Goal: Connect with others: Connect with others

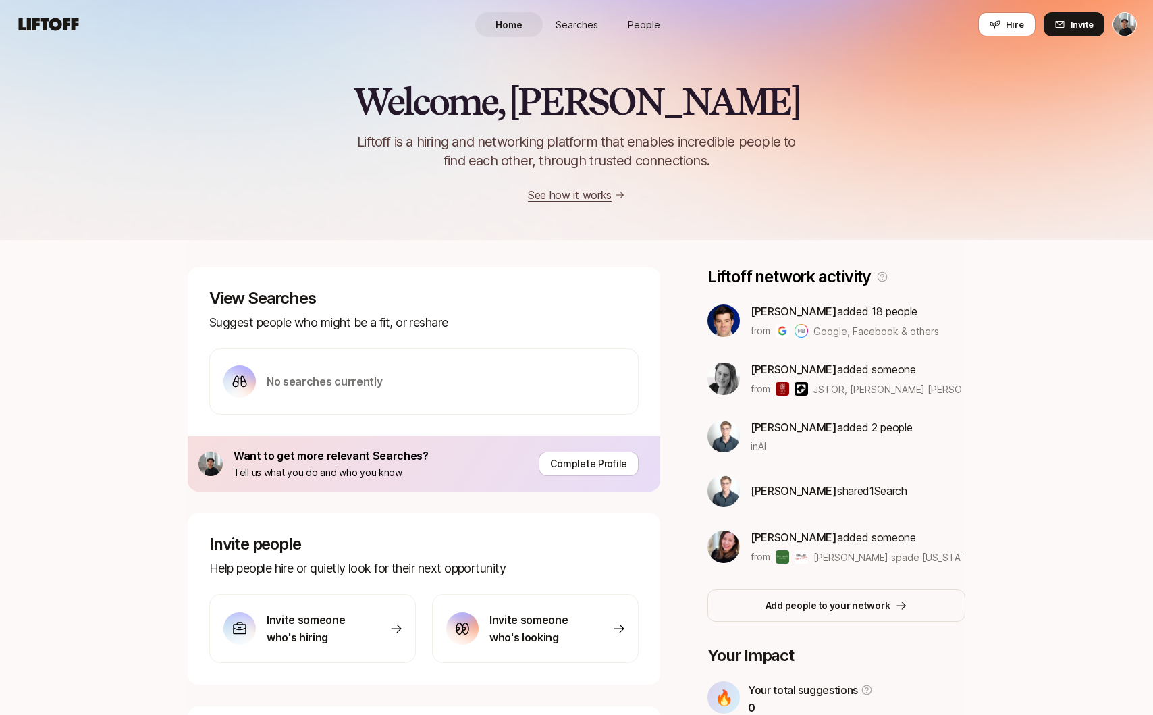
click at [586, 33] on link "Searches" at bounding box center [576, 24] width 67 height 25
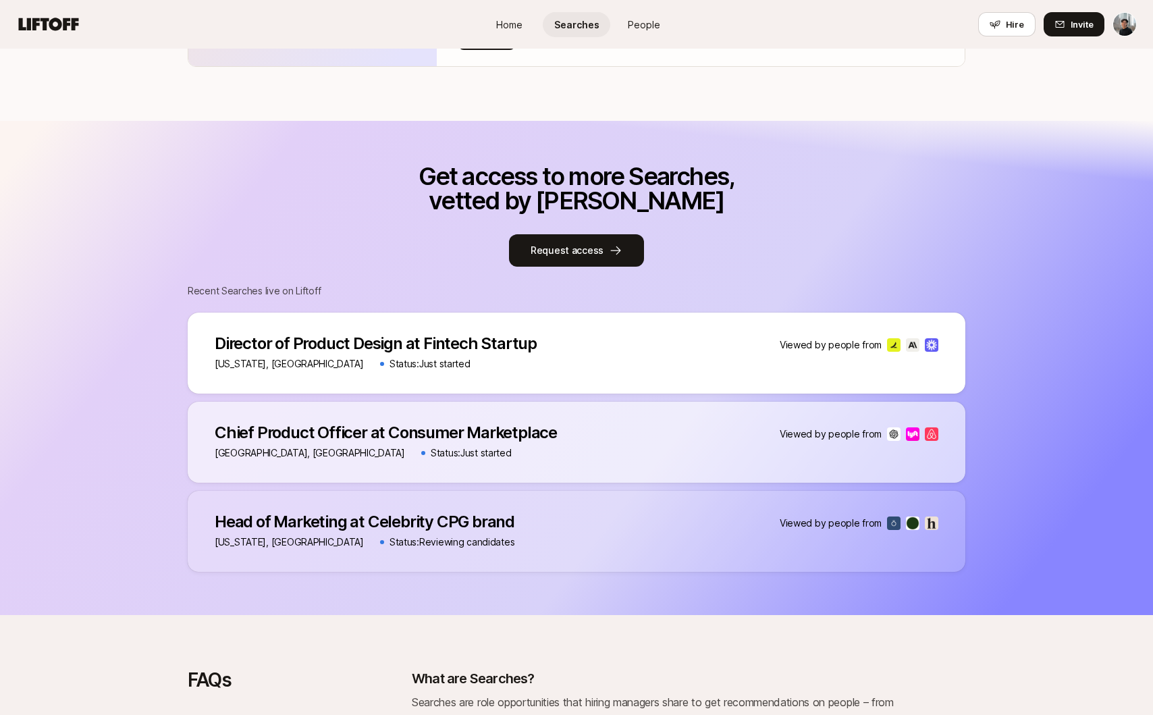
scroll to position [1154, 0]
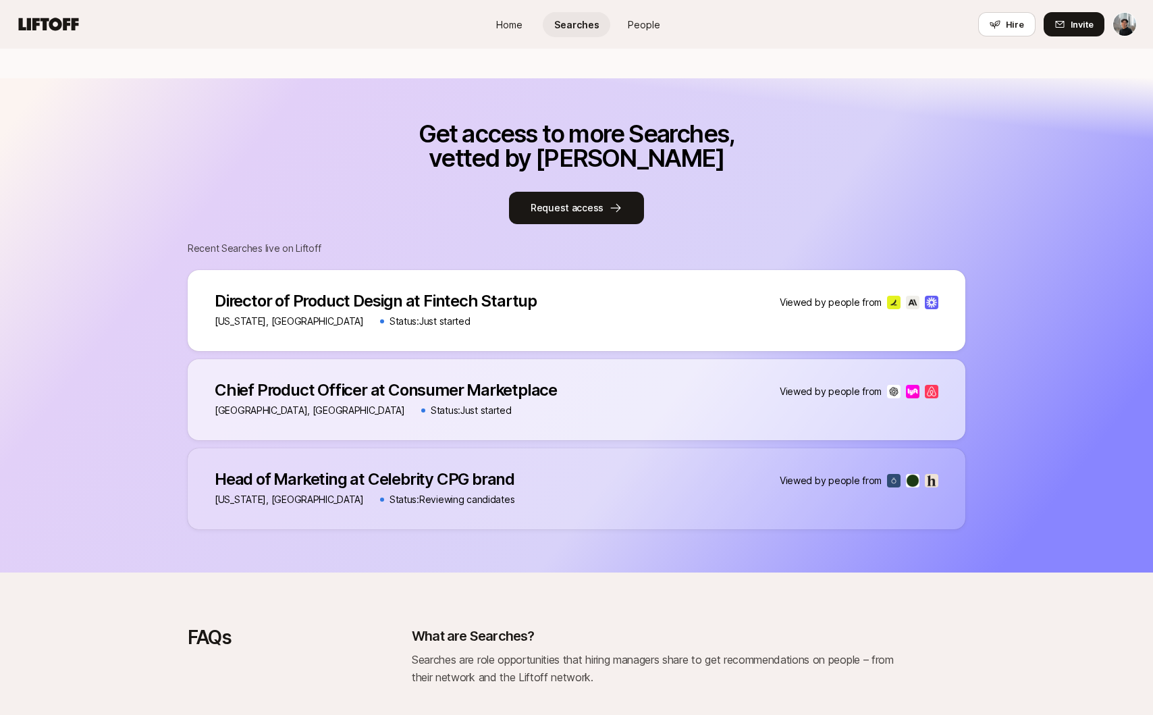
click at [304, 292] on p "Director of Product Design at Fintech Startup" at bounding box center [376, 301] width 322 height 19
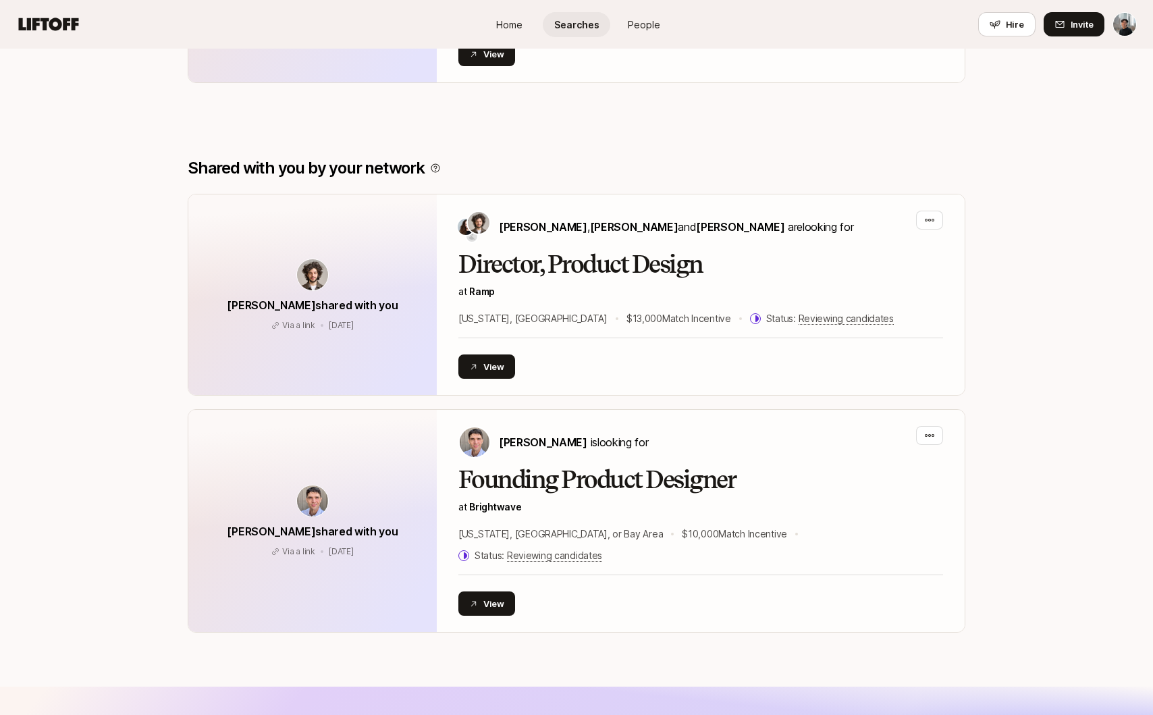
scroll to position [398, 0]
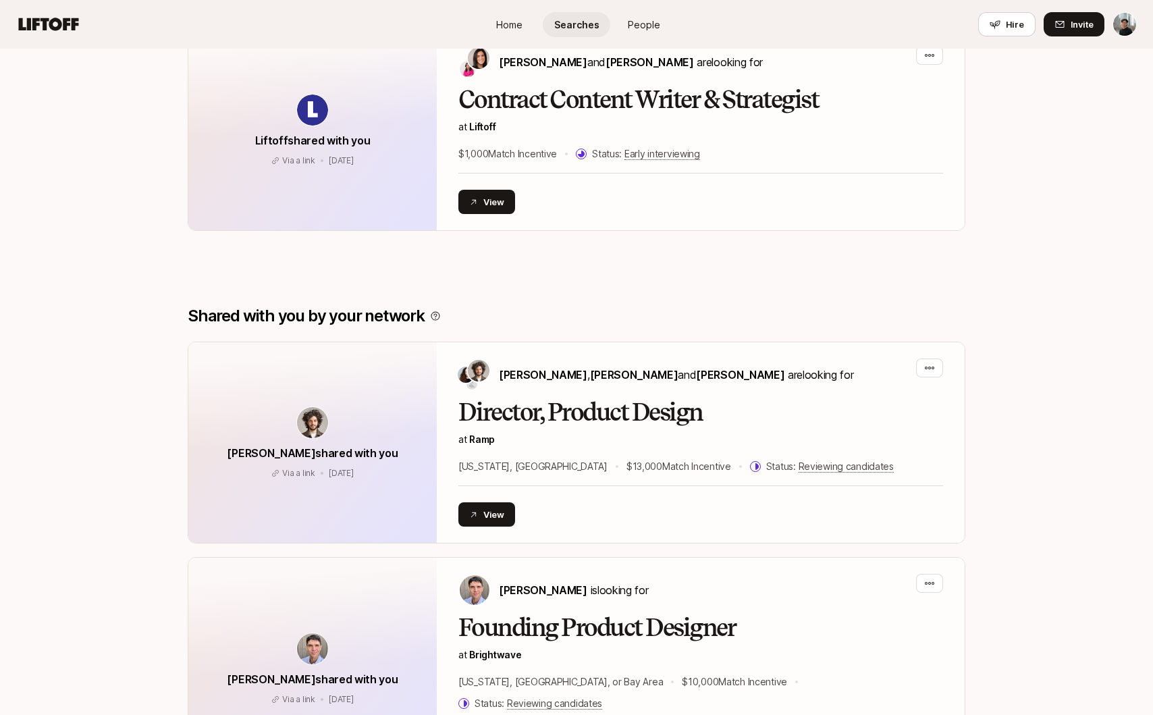
click at [631, 18] on span "People" at bounding box center [644, 25] width 32 height 14
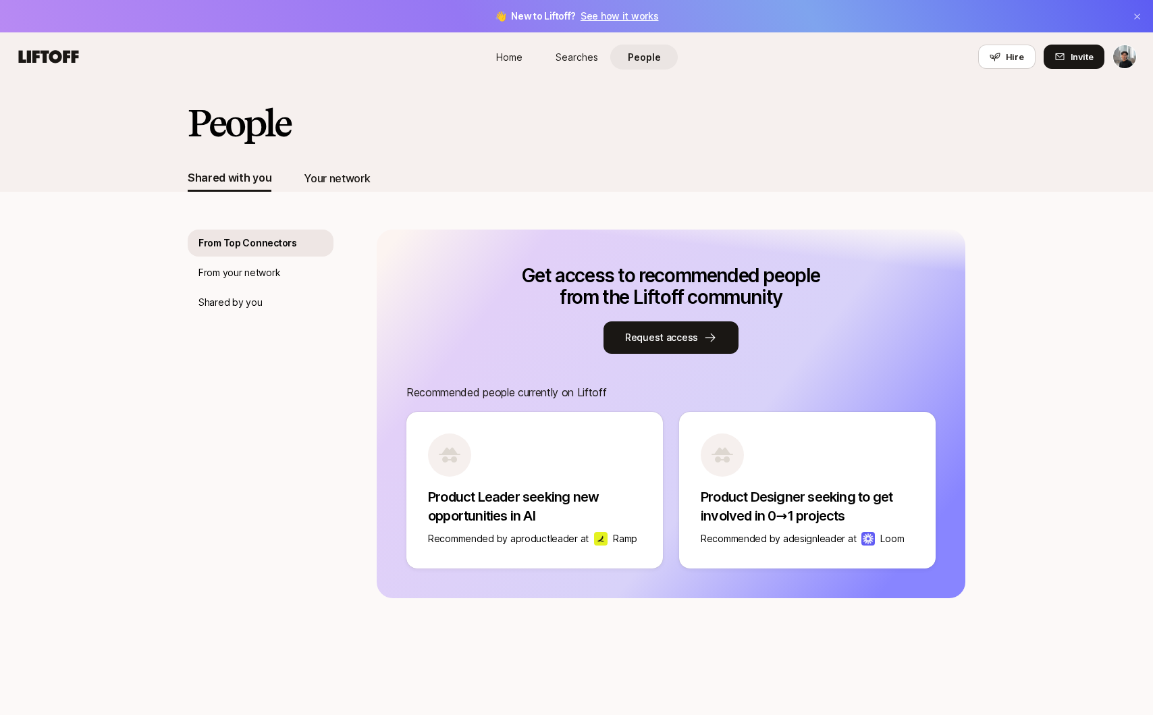
click at [350, 180] on div "Your network" at bounding box center [337, 178] width 66 height 18
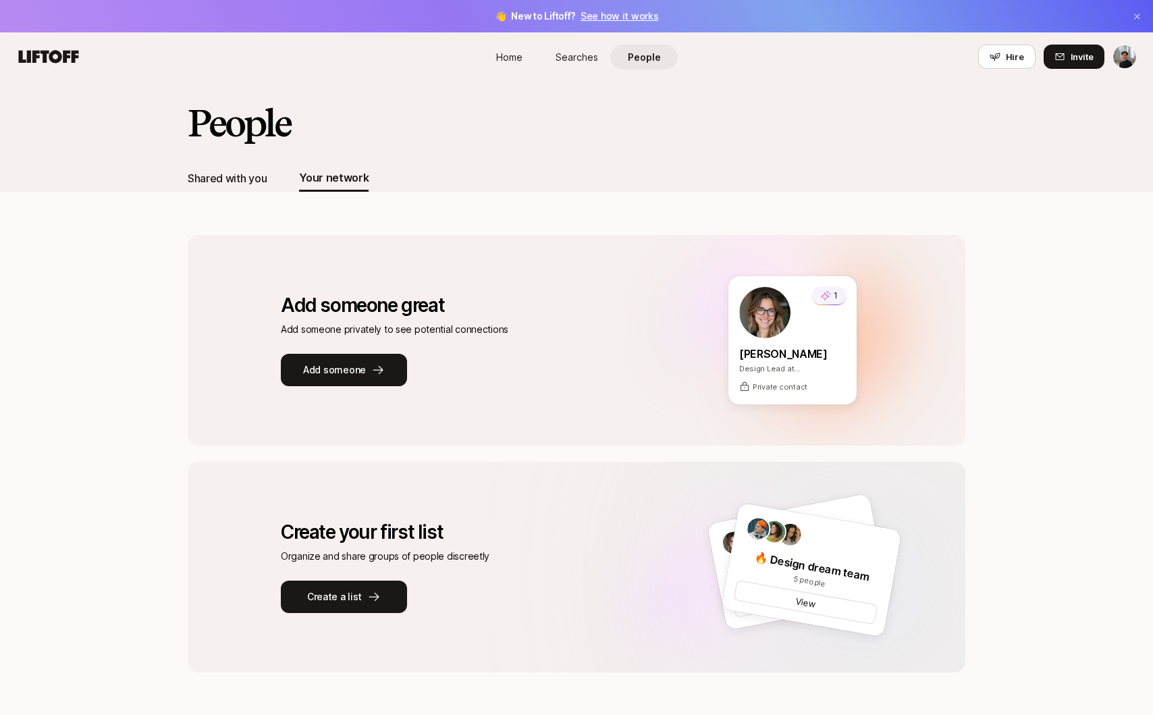
click at [235, 180] on div "Shared with you" at bounding box center [227, 178] width 79 height 18
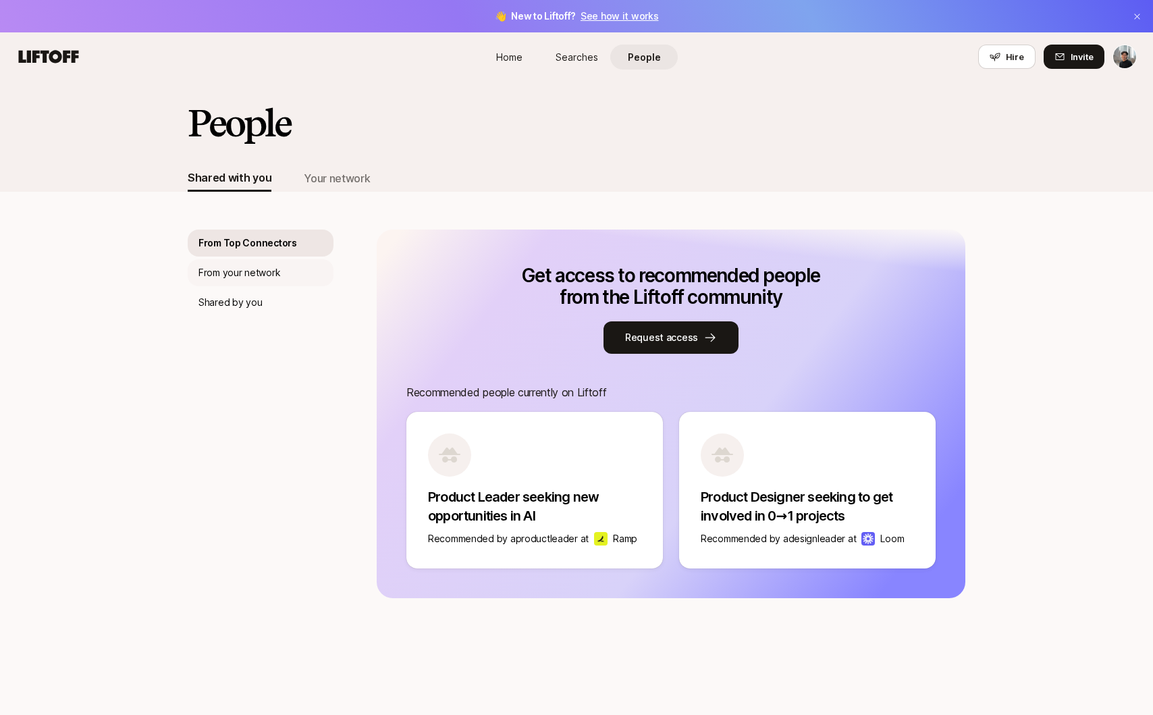
click at [255, 267] on p "From your network" at bounding box center [239, 273] width 82 height 16
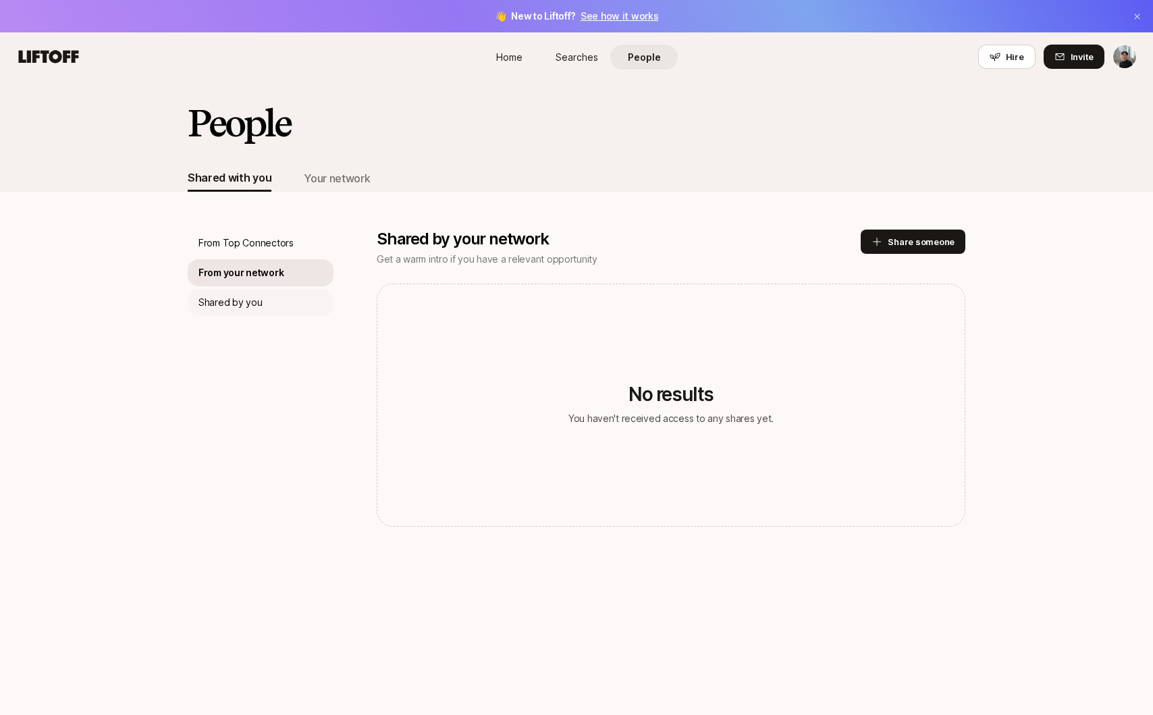
click at [251, 290] on div "Shared by you" at bounding box center [261, 302] width 146 height 27
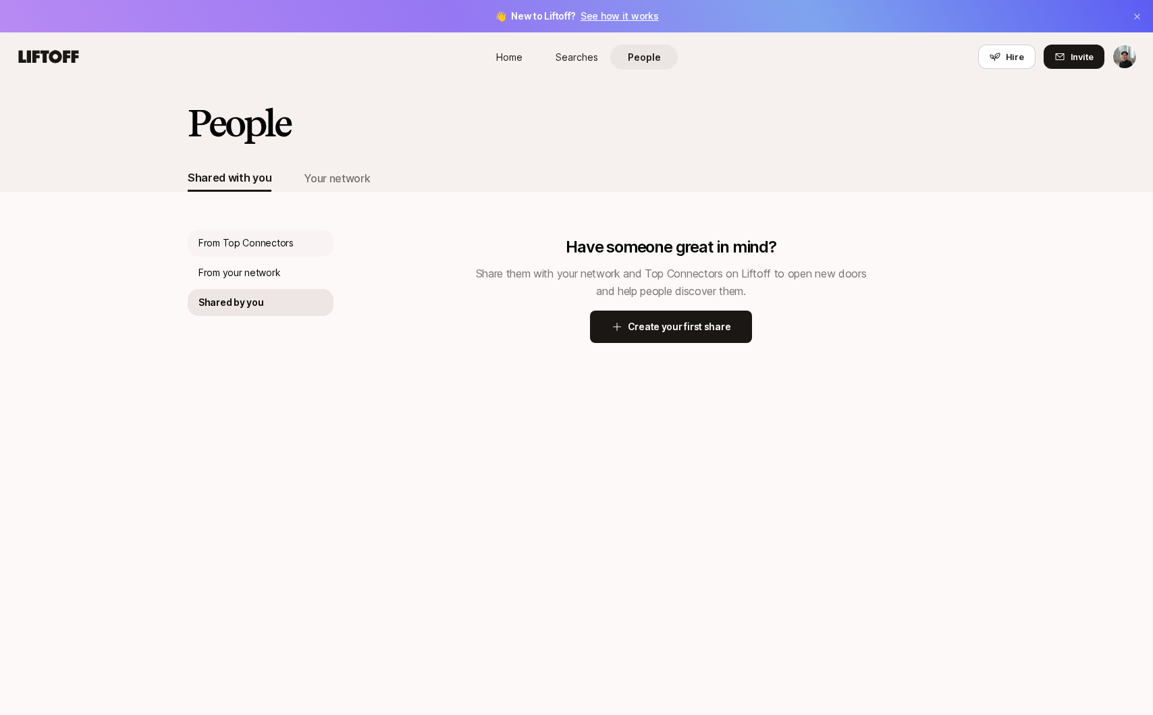
click at [250, 248] on p "From Top Connectors" at bounding box center [245, 243] width 95 height 16
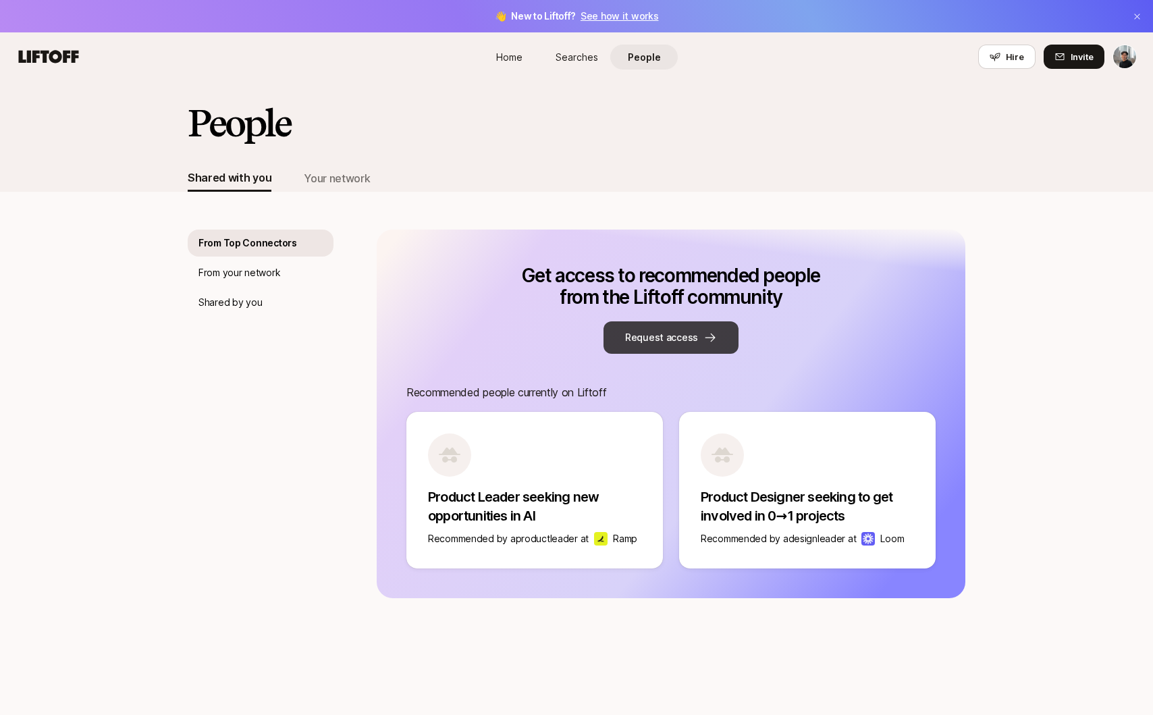
click at [708, 336] on icon at bounding box center [709, 337] width 13 height 13
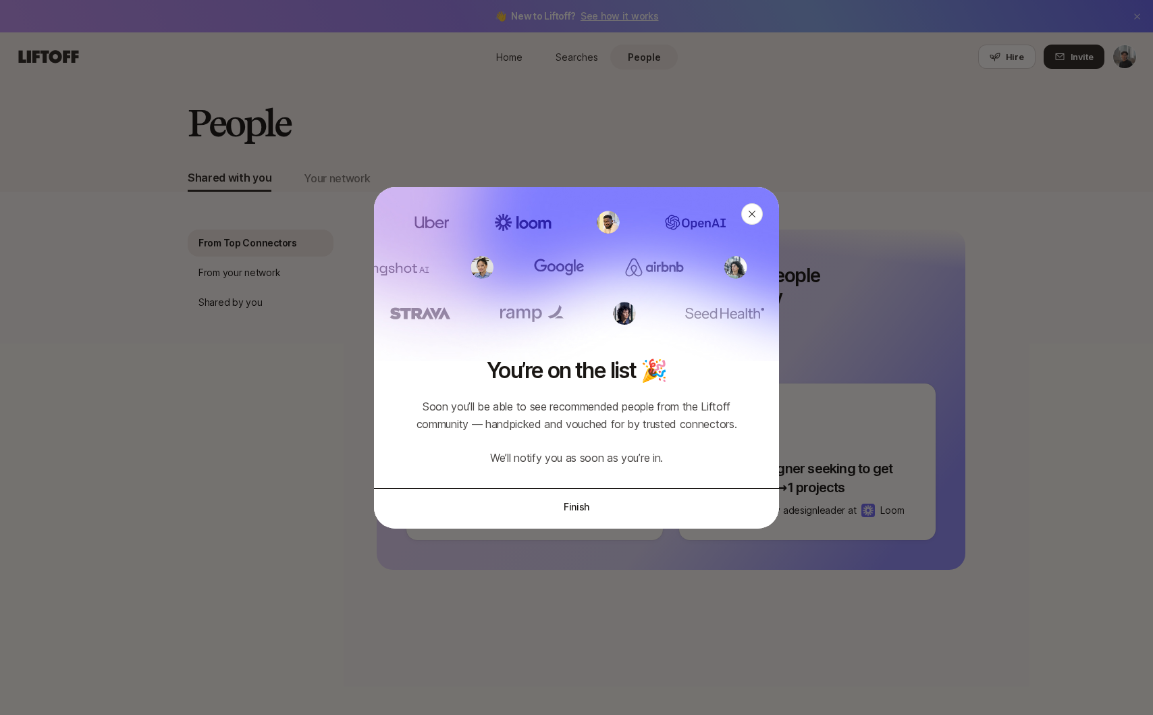
click at [580, 517] on button "Finish" at bounding box center [576, 507] width 405 height 38
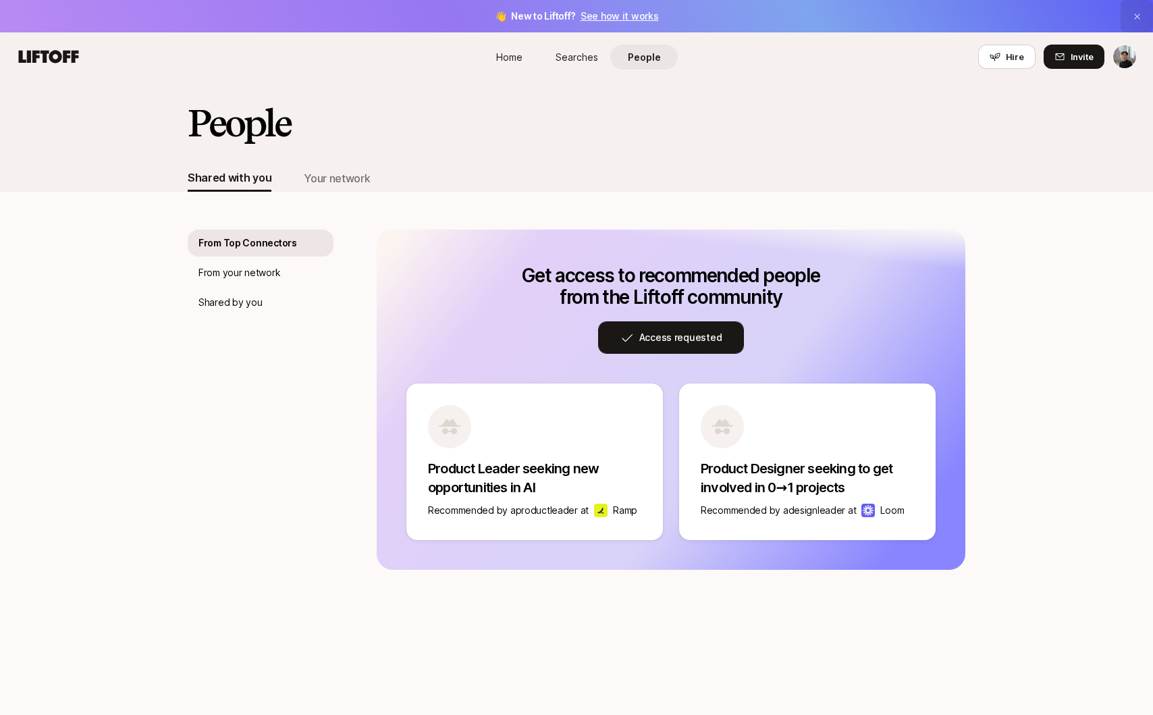
click at [1135, 12] on icon at bounding box center [1137, 16] width 9 height 9
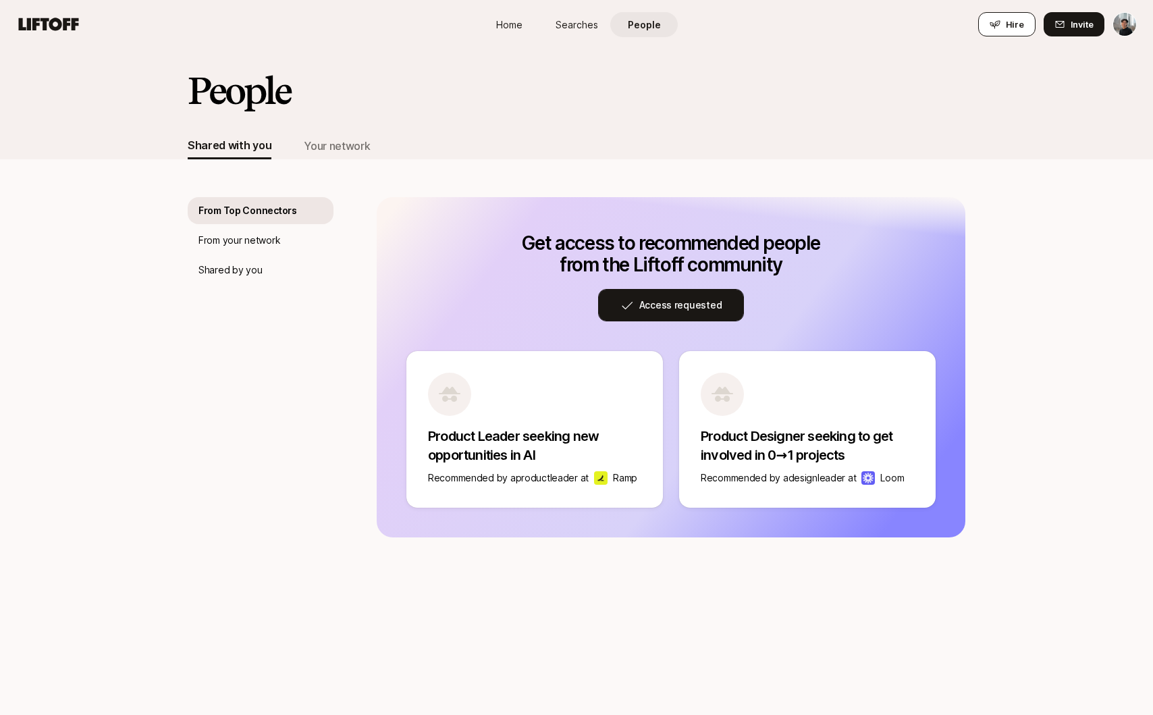
click at [1002, 22] on button "Hire" at bounding box center [1006, 24] width 57 height 24
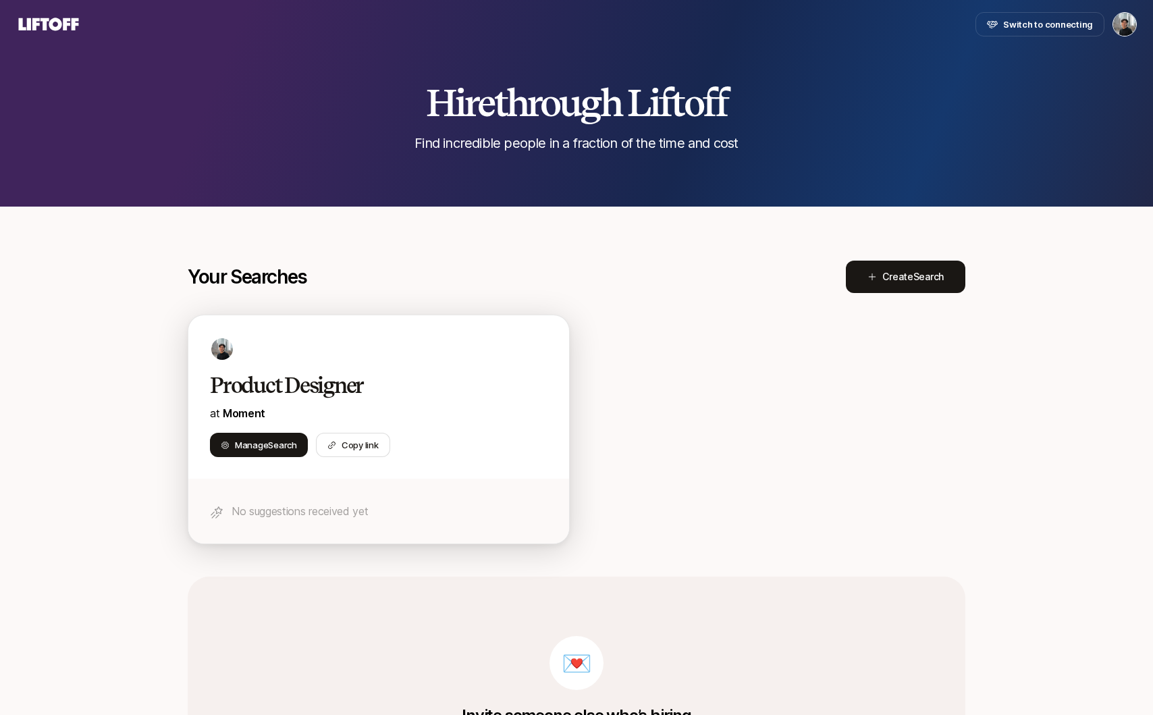
click at [308, 376] on h2 "Product Designer" at bounding box center [364, 385] width 309 height 27
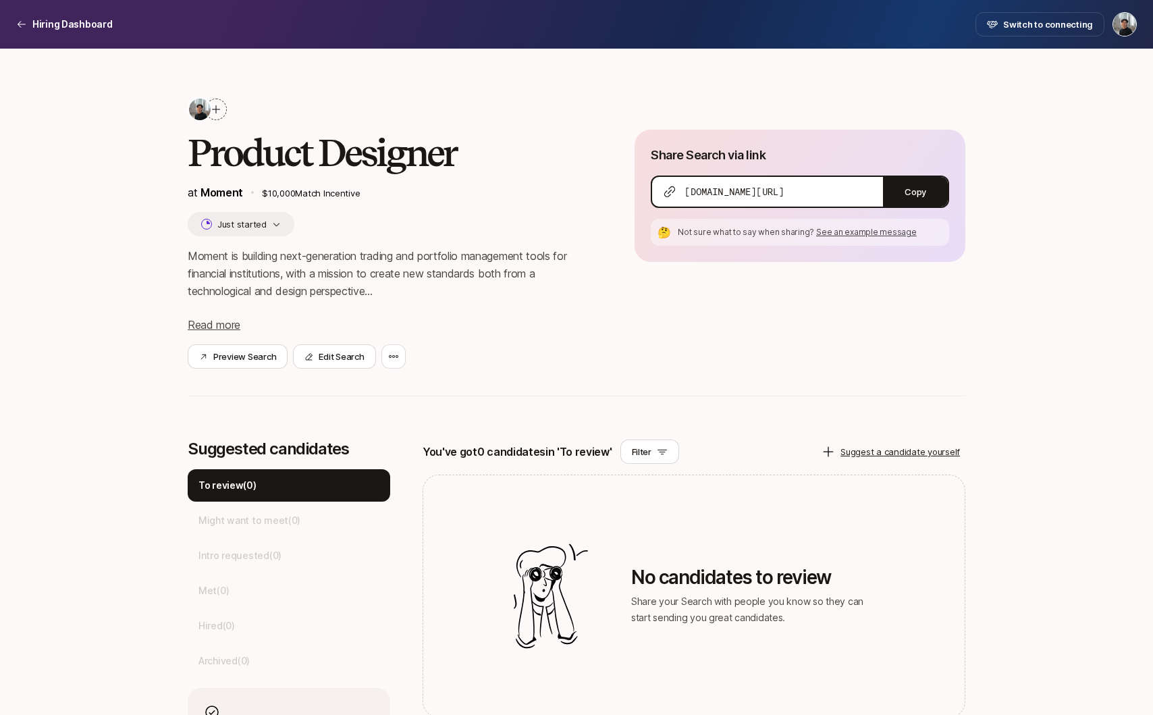
scroll to position [111, 0]
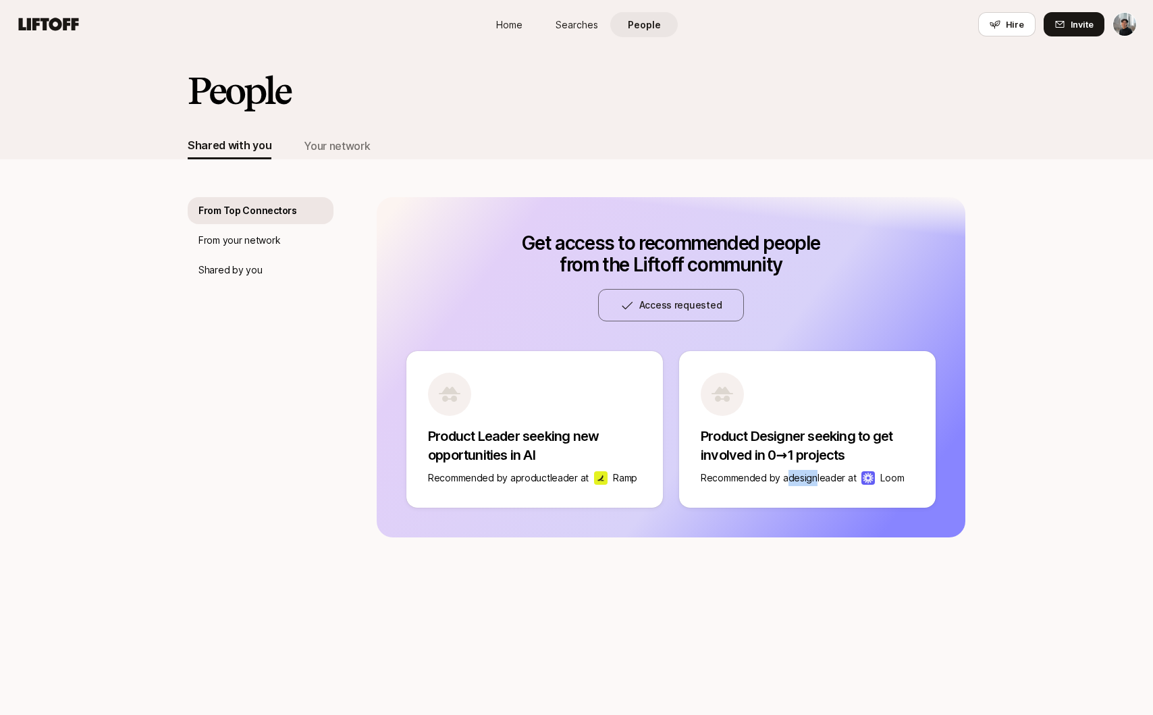
click at [793, 473] on p "Recommended by a design leader at" at bounding box center [778, 478] width 155 height 16
